Goal: Check status: Check status

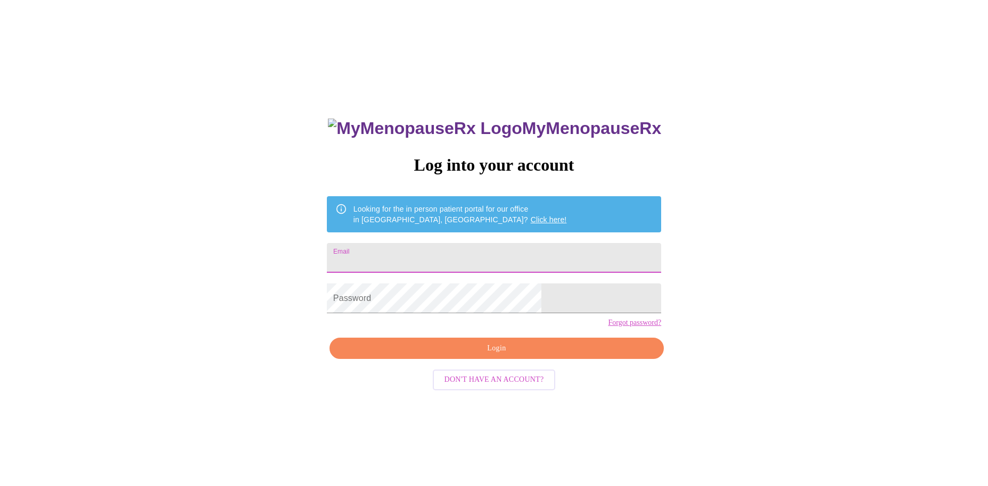
click at [481, 251] on input "Email" at bounding box center [494, 258] width 334 height 30
type input "[EMAIL_ADDRESS][DOMAIN_NAME]"
click at [505, 355] on span "Login" at bounding box center [497, 348] width 310 height 13
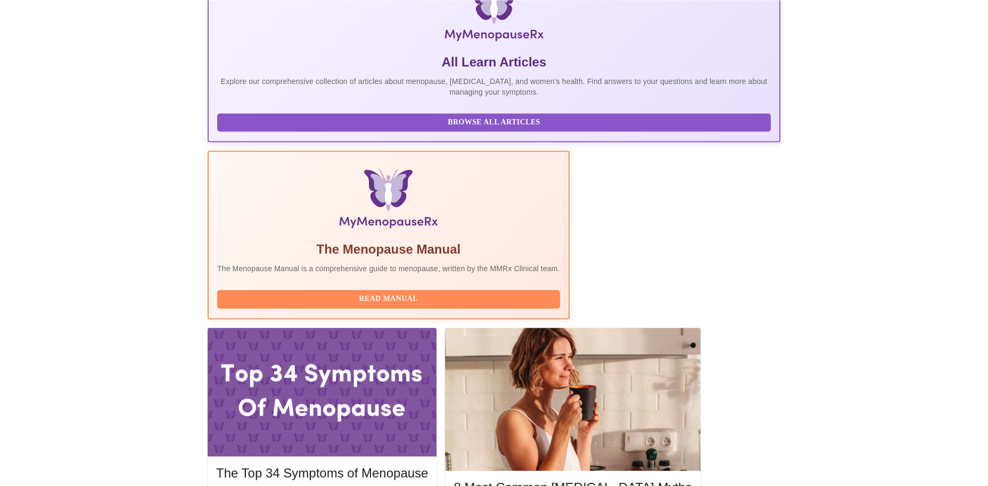
scroll to position [197, 0]
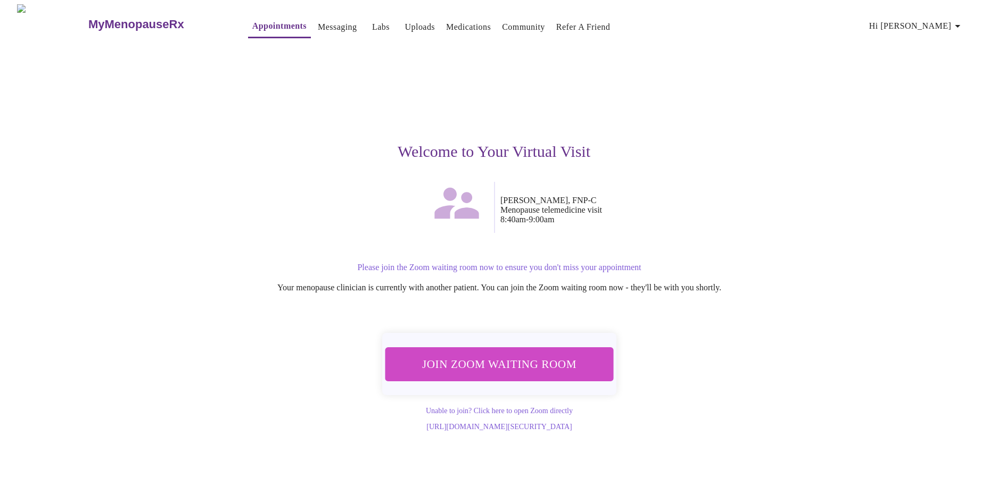
click at [549, 355] on span "Join Zoom Waiting Room" at bounding box center [499, 364] width 200 height 20
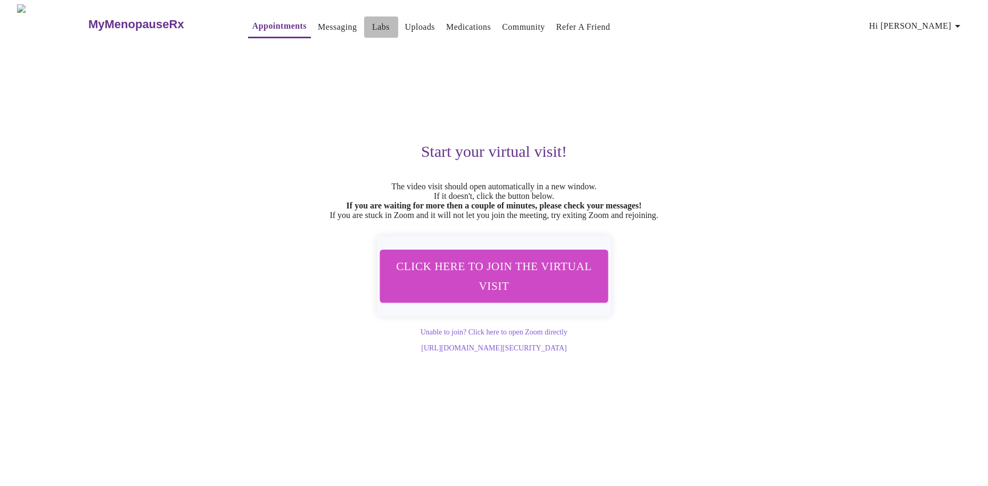
click at [372, 23] on link "Labs" at bounding box center [381, 27] width 18 height 15
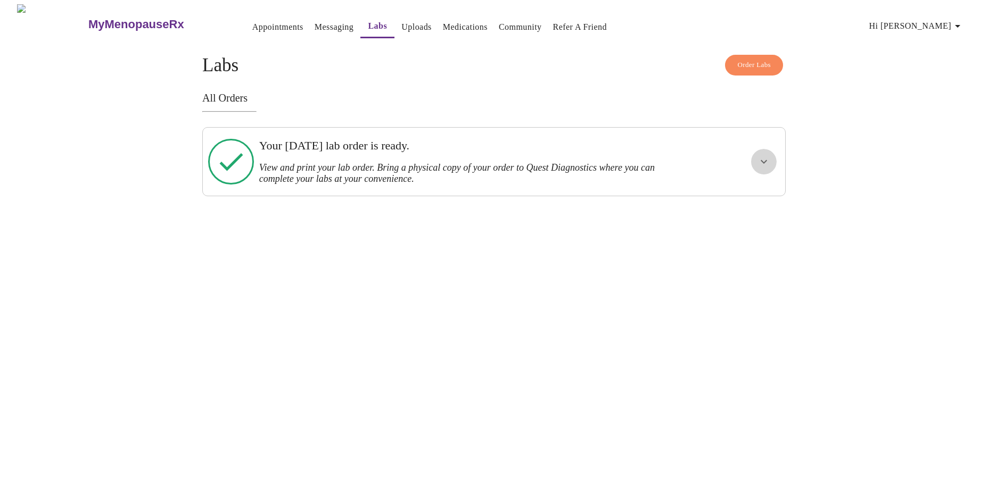
click at [765, 157] on icon "show more" at bounding box center [763, 161] width 13 height 13
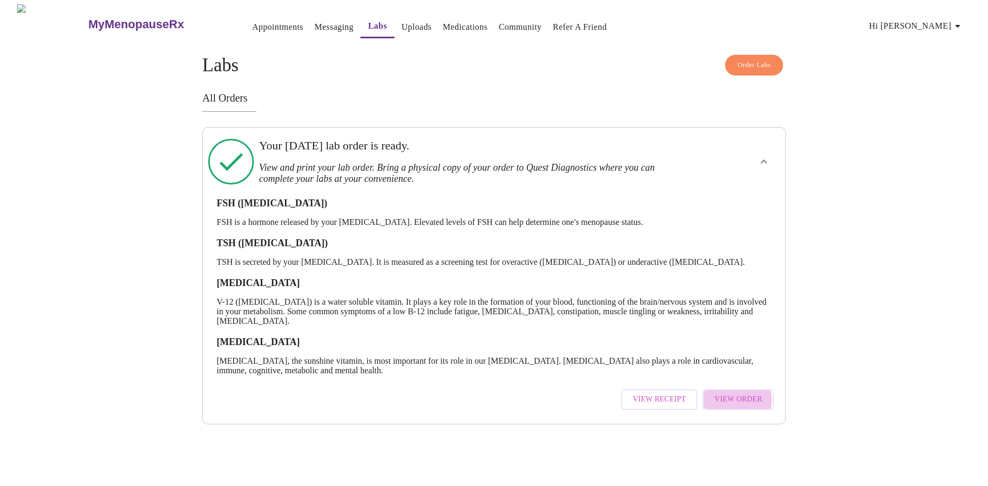
click at [737, 395] on span "View Order" at bounding box center [738, 399] width 48 height 13
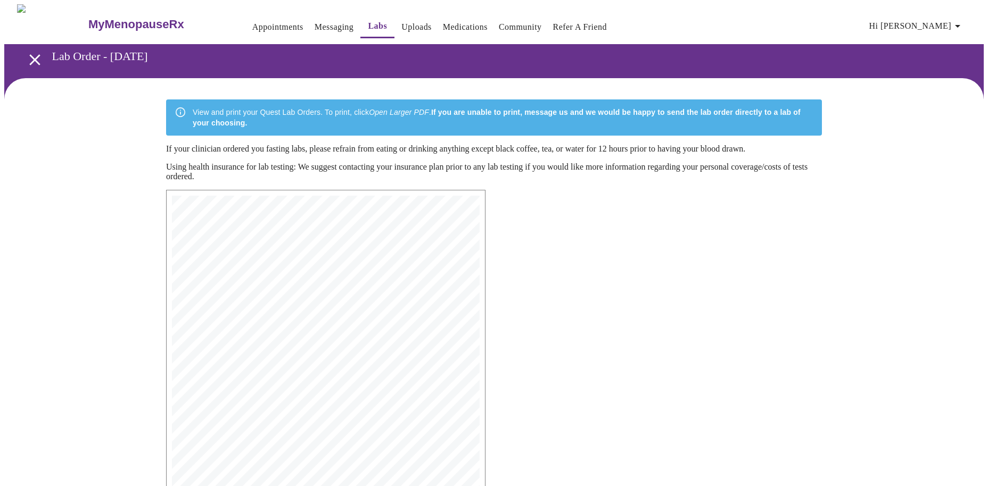
click at [30, 54] on icon "open drawer" at bounding box center [34, 59] width 11 height 11
